Goal: Task Accomplishment & Management: Use online tool/utility

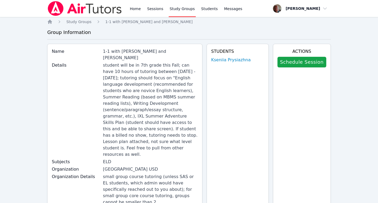
scroll to position [84, 0]
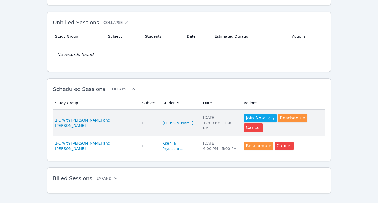
click at [129, 119] on span "1-1 with Kirill Strizhov and Konstantin Uzhinsky" at bounding box center [95, 123] width 81 height 11
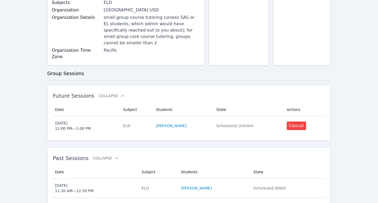
scroll to position [162, 0]
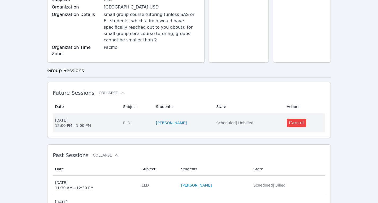
click at [80, 118] on div "Sun Aug 17 12:00 PM — 1:00 PM" at bounding box center [73, 123] width 36 height 11
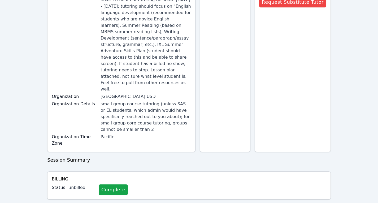
scroll to position [105, 0]
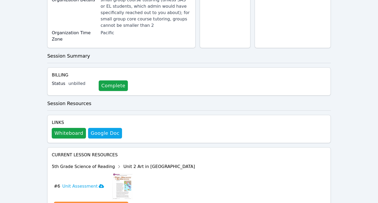
scroll to position [216, 0]
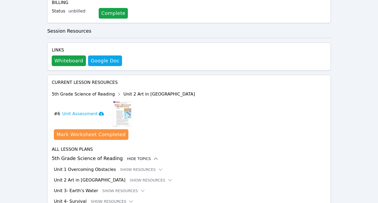
scroll to position [281, 0]
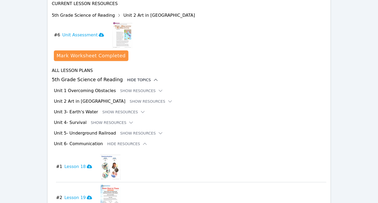
scroll to position [350, 0]
click at [76, 163] on h3 "Lesson 18" at bounding box center [79, 166] width 28 height 6
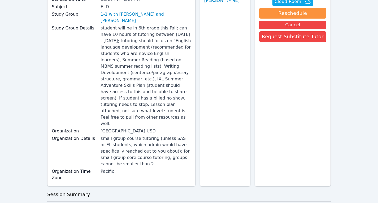
scroll to position [0, 0]
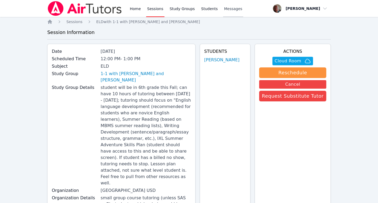
click at [228, 10] on span "Messages" at bounding box center [233, 8] width 18 height 5
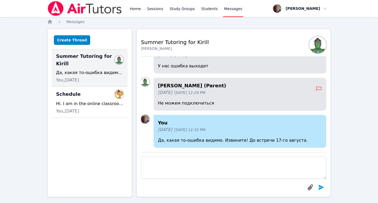
type textarea "D"
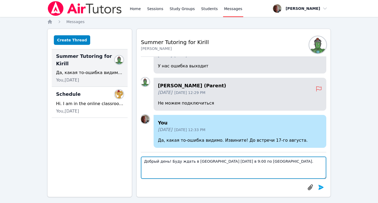
click at [238, 162] on textarea "Добрый день! Буду ждать в Cloud Room сегодня в 9:00 по Лос-Анджелесу." at bounding box center [234, 168] width 186 height 22
click at [290, 163] on textarea "Добрый день! Буду ждать в Cloud Room сегодня в 9:00 утра по Лос-Анджелесу." at bounding box center [234, 168] width 186 height 22
type textarea "Добрый день! Буду ждать в Cloud Room сегодня в 9:00 утра по Лос-Анджелесу."
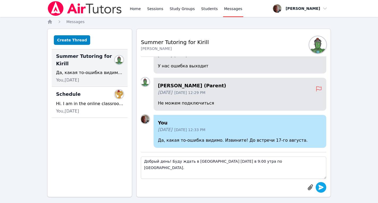
click at [321, 187] on icon "submit" at bounding box center [321, 187] width 5 height 5
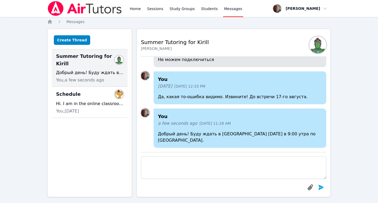
scroll to position [5, 0]
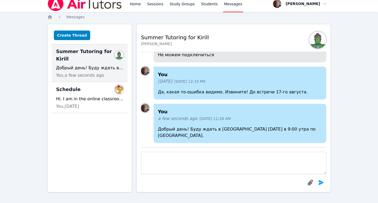
click at [359, 46] on div "Home Sessions Study Groups Students Messages Open user menu Konstantin Uzhinsky…" at bounding box center [189, 99] width 378 height 208
click at [138, 4] on link "Home" at bounding box center [135, 3] width 13 height 17
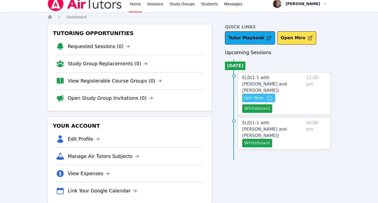
click at [259, 95] on span "Join Now" at bounding box center [254, 98] width 19 height 6
click at [256, 95] on span "Join Now" at bounding box center [254, 98] width 19 height 6
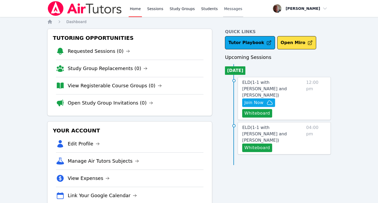
click at [224, 10] on span "Messages" at bounding box center [233, 8] width 18 height 5
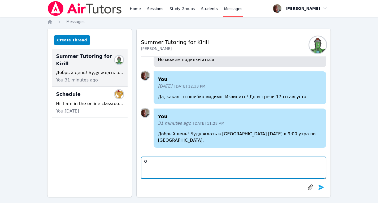
type textarea "Q"
type textarea "Я в Cloud"
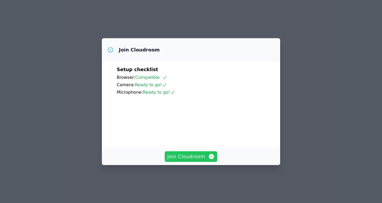
click at [195, 160] on span "Join Cloudroom" at bounding box center [192, 156] width 48 height 7
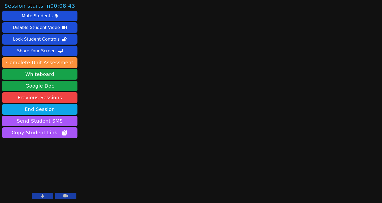
click at [324, 16] on div "Session starts in 00:08:43 Mute Students Disable Student Video Lock Student Con…" at bounding box center [191, 101] width 382 height 203
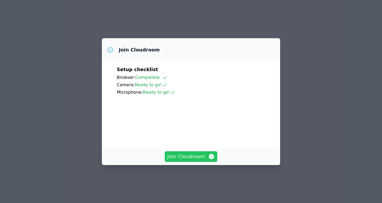
click at [197, 160] on span "Join Cloudroom" at bounding box center [192, 156] width 48 height 7
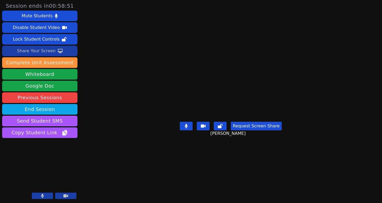
click at [45, 50] on div "Share Your Screen" at bounding box center [36, 51] width 39 height 8
click at [45, 53] on div "Share Your Screen" at bounding box center [36, 51] width 39 height 8
click at [44, 49] on div "Share Your Screen" at bounding box center [36, 51] width 39 height 8
click at [43, 52] on div "Share Your Screen" at bounding box center [36, 51] width 39 height 8
click at [45, 51] on div "Share Your Screen" at bounding box center [36, 51] width 39 height 8
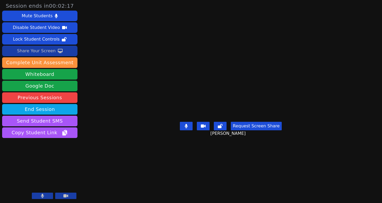
click at [45, 52] on div "Share Your Screen" at bounding box center [36, 51] width 39 height 8
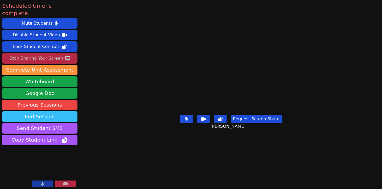
click at [42, 112] on button "End Session" at bounding box center [39, 117] width 75 height 11
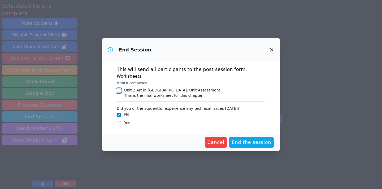
click at [120, 89] on input "Unit 2 Art in America : Unit Assessment This is the final worksheet for this ch…" at bounding box center [119, 91] width 4 height 4
checkbox input "true"
click at [253, 142] on span "End the session" at bounding box center [252, 142] width 40 height 7
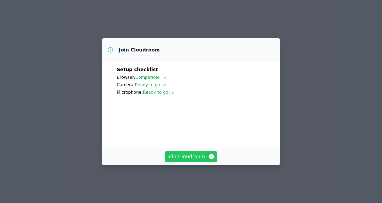
click at [189, 160] on span "Join Cloudroom" at bounding box center [192, 156] width 48 height 7
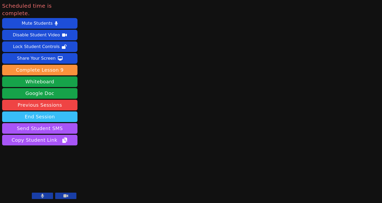
click at [47, 112] on button "End Session" at bounding box center [39, 117] width 75 height 11
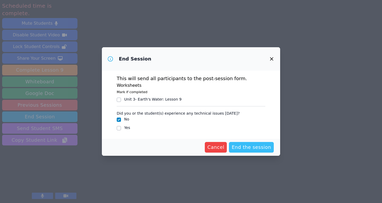
click at [250, 147] on span "End the session" at bounding box center [252, 147] width 40 height 7
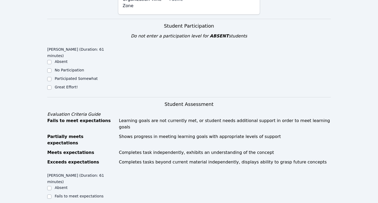
scroll to position [244, 0]
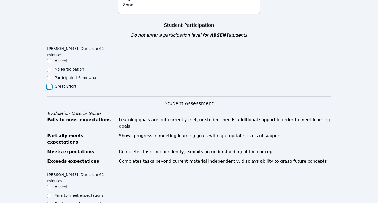
click at [50, 85] on input "Great Effort!" at bounding box center [49, 87] width 4 height 4
checkbox input "true"
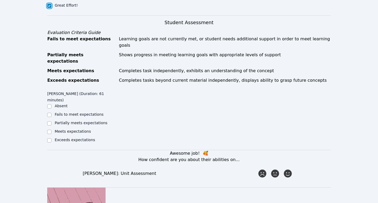
scroll to position [326, 0]
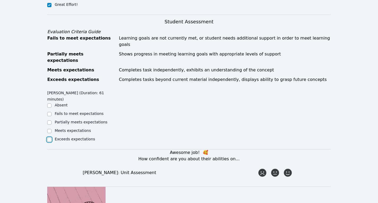
click at [49, 138] on input "Exceeds expectations" at bounding box center [49, 140] width 4 height 4
checkbox input "true"
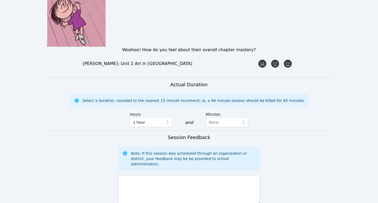
scroll to position [529, 0]
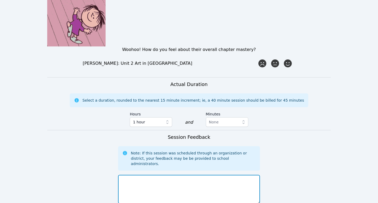
click at [162, 175] on textarea at bounding box center [189, 189] width 142 height 29
type textarea "J"
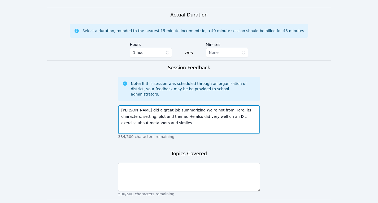
scroll to position [599, 0]
type textarea "[PERSON_NAME] did a great job summarizing We're not from Here, its characters, …"
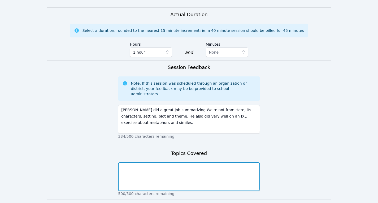
click at [168, 162] on textarea at bounding box center [189, 176] width 142 height 29
type textarea "We're not from Here summary, similes, metaphors, vocabulary."
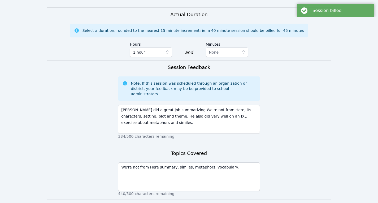
scroll to position [0, 0]
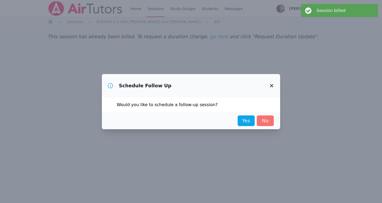
click at [265, 122] on link "No" at bounding box center [265, 121] width 17 height 11
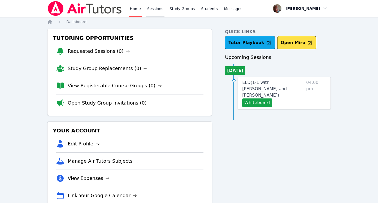
click at [155, 7] on link "Sessions" at bounding box center [155, 8] width 18 height 17
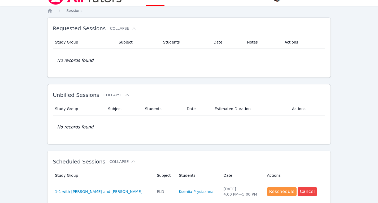
scroll to position [64, 0]
